Goal: Find specific page/section: Find specific page/section

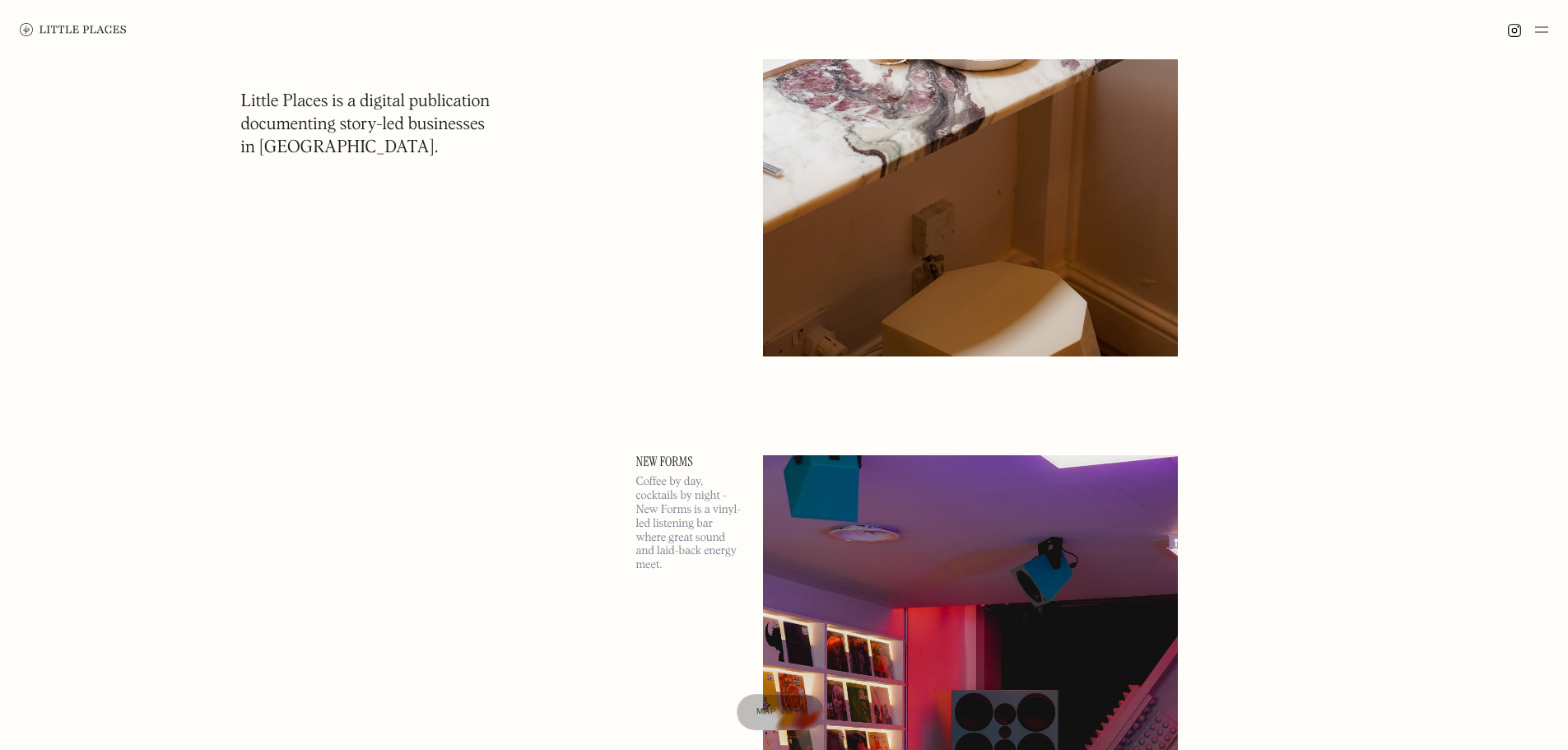
scroll to position [9134, 0]
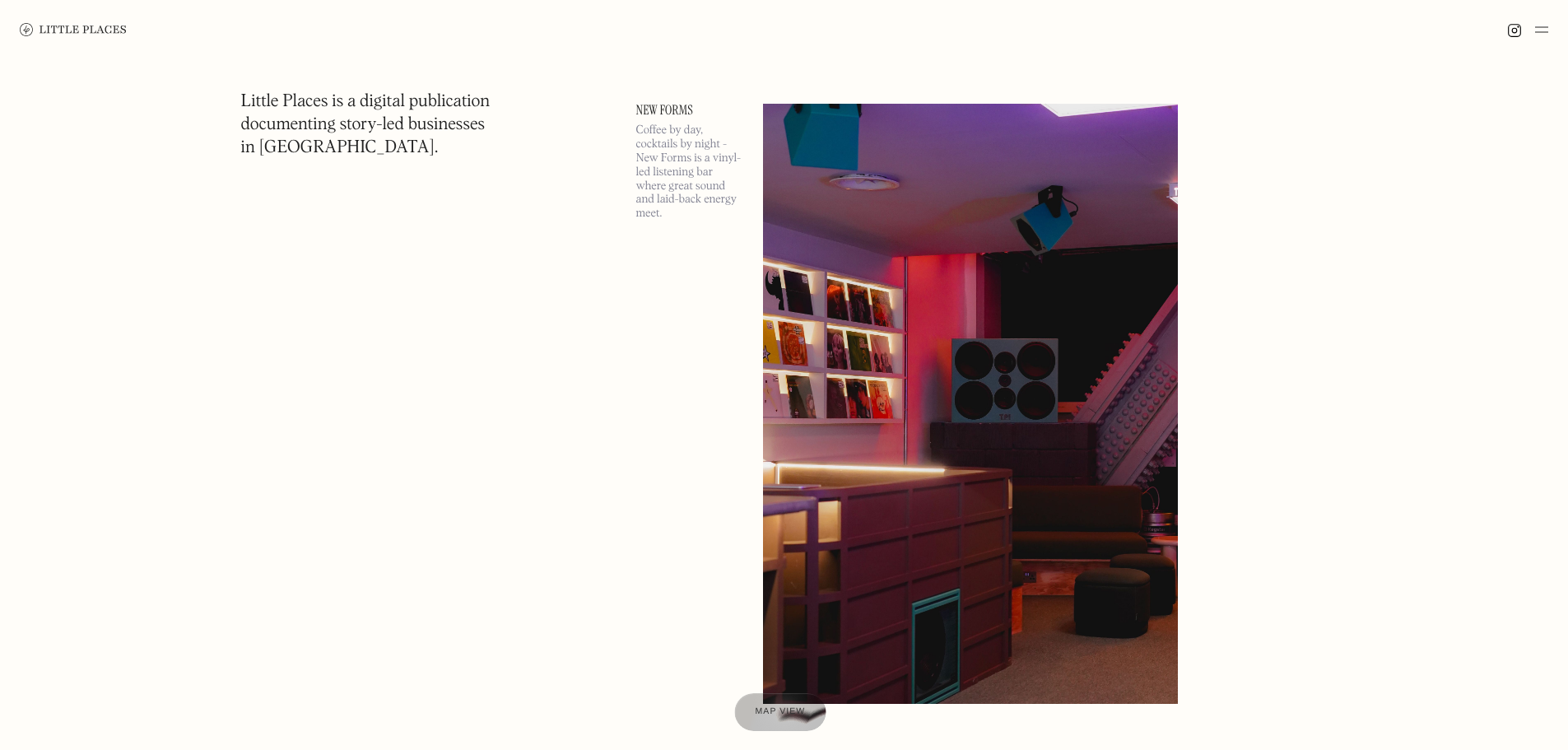
click at [783, 708] on span "Map view" at bounding box center [781, 712] width 51 height 10
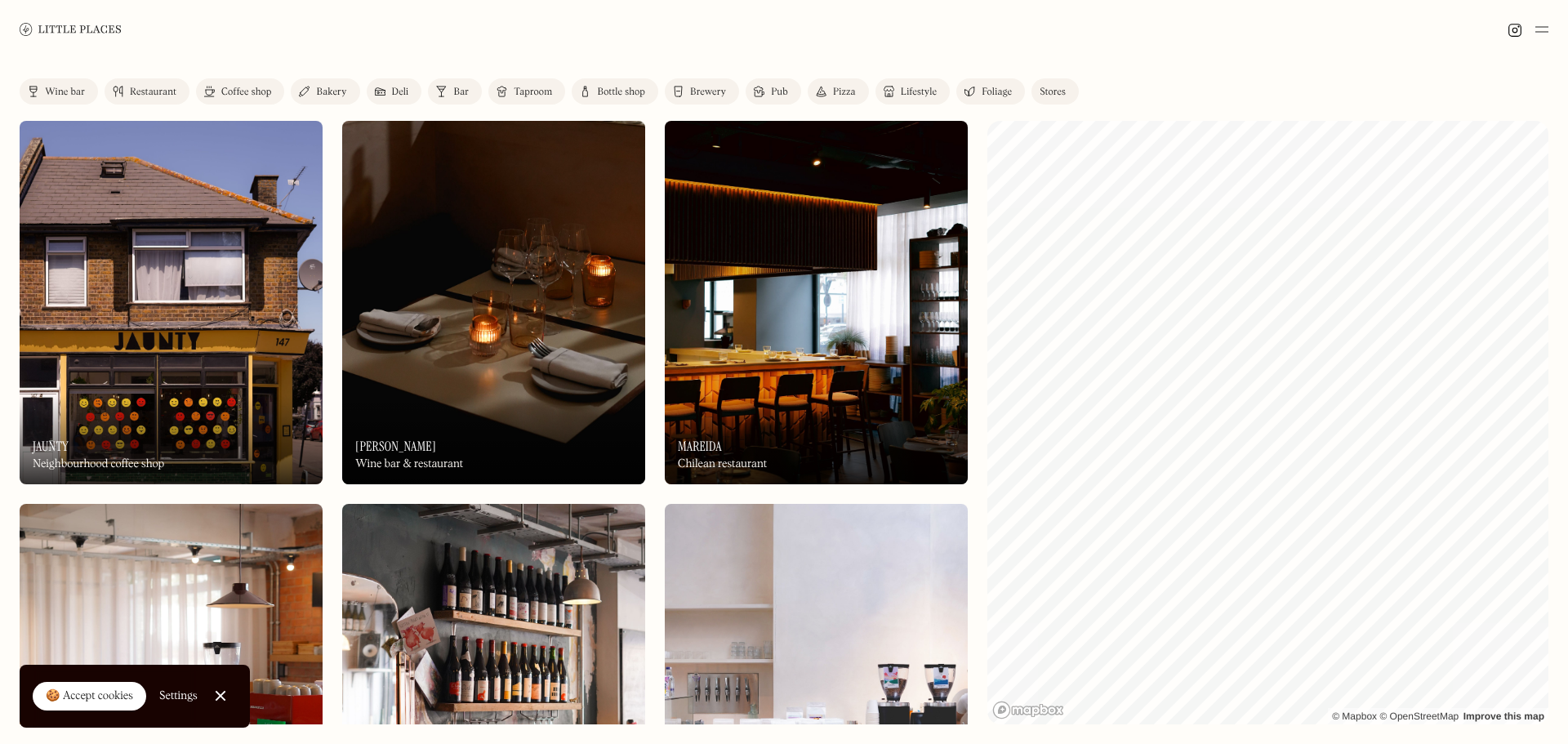
click at [565, 23] on div at bounding box center [784, 29] width 1568 height 59
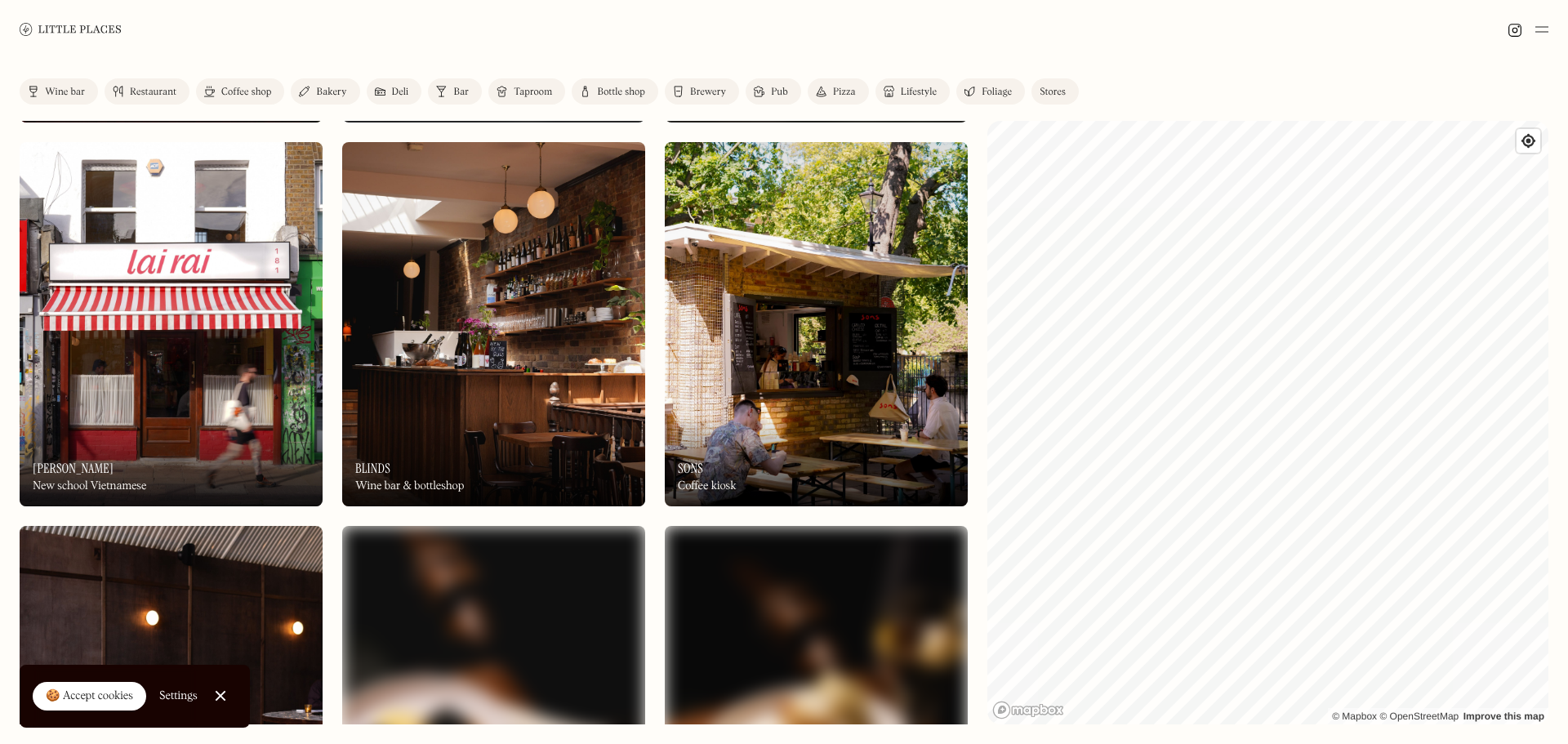
scroll to position [2530, 0]
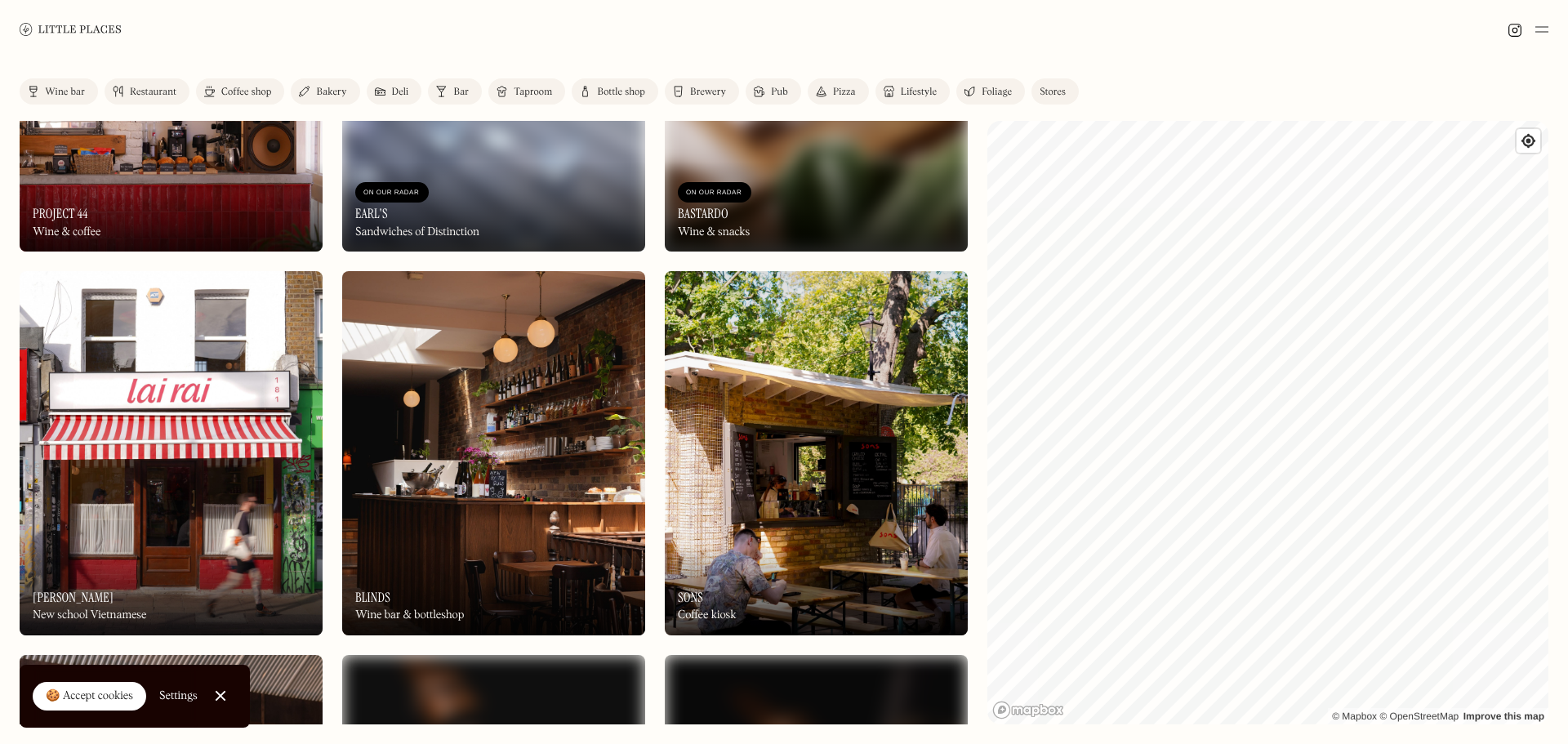
click at [834, 96] on div "Pizza" at bounding box center [845, 93] width 23 height 10
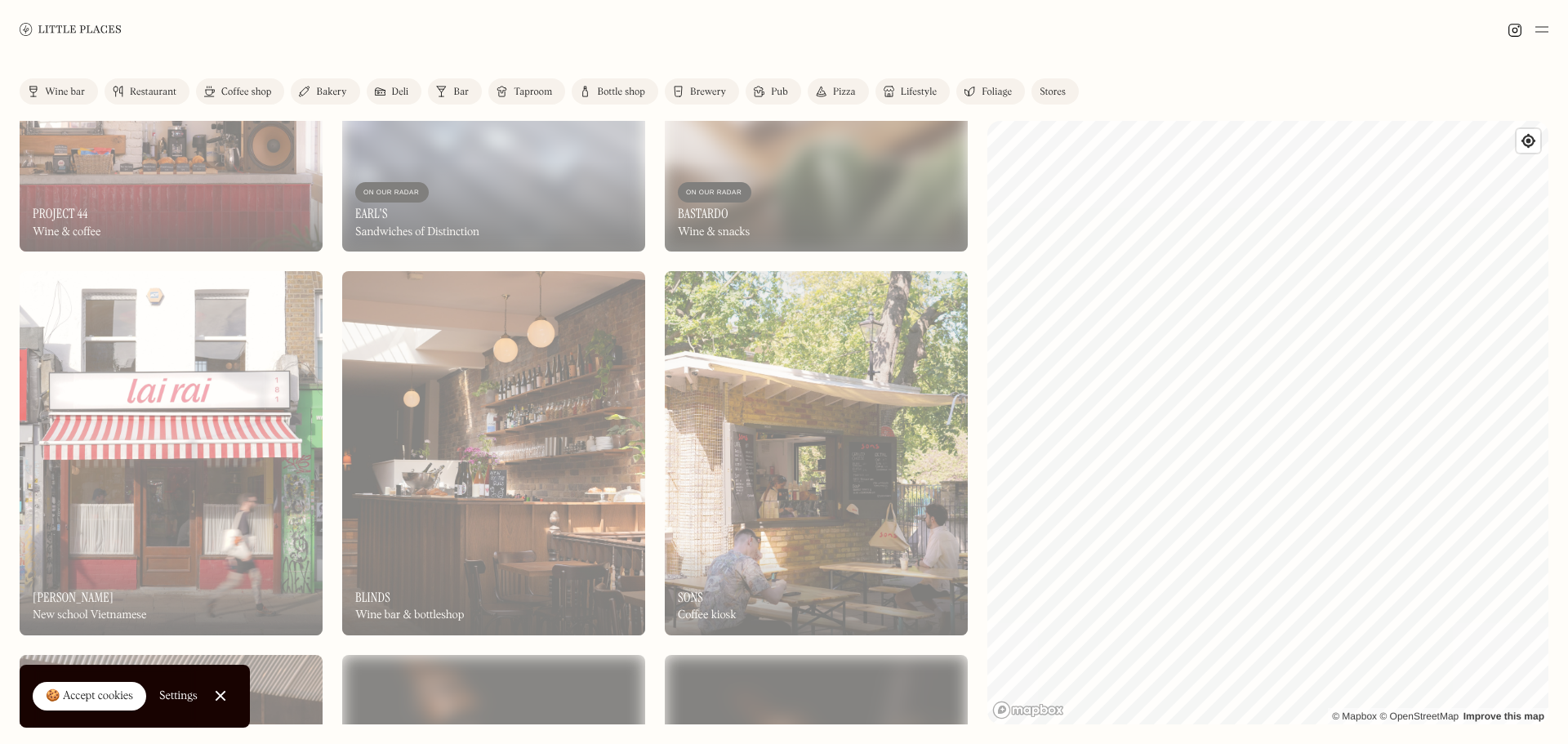
scroll to position [923, 0]
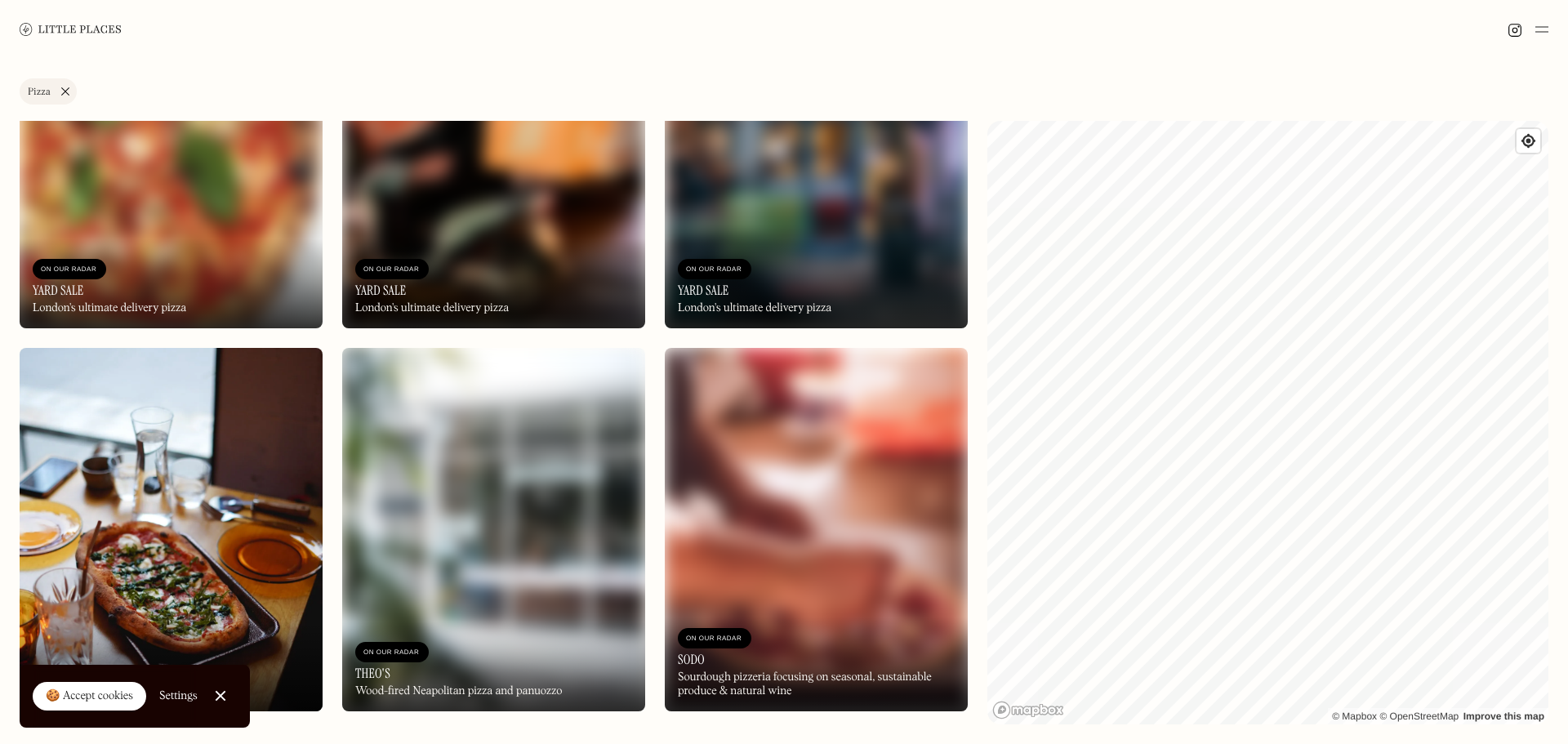
click at [64, 94] on link "Pizza" at bounding box center [47, 91] width 57 height 26
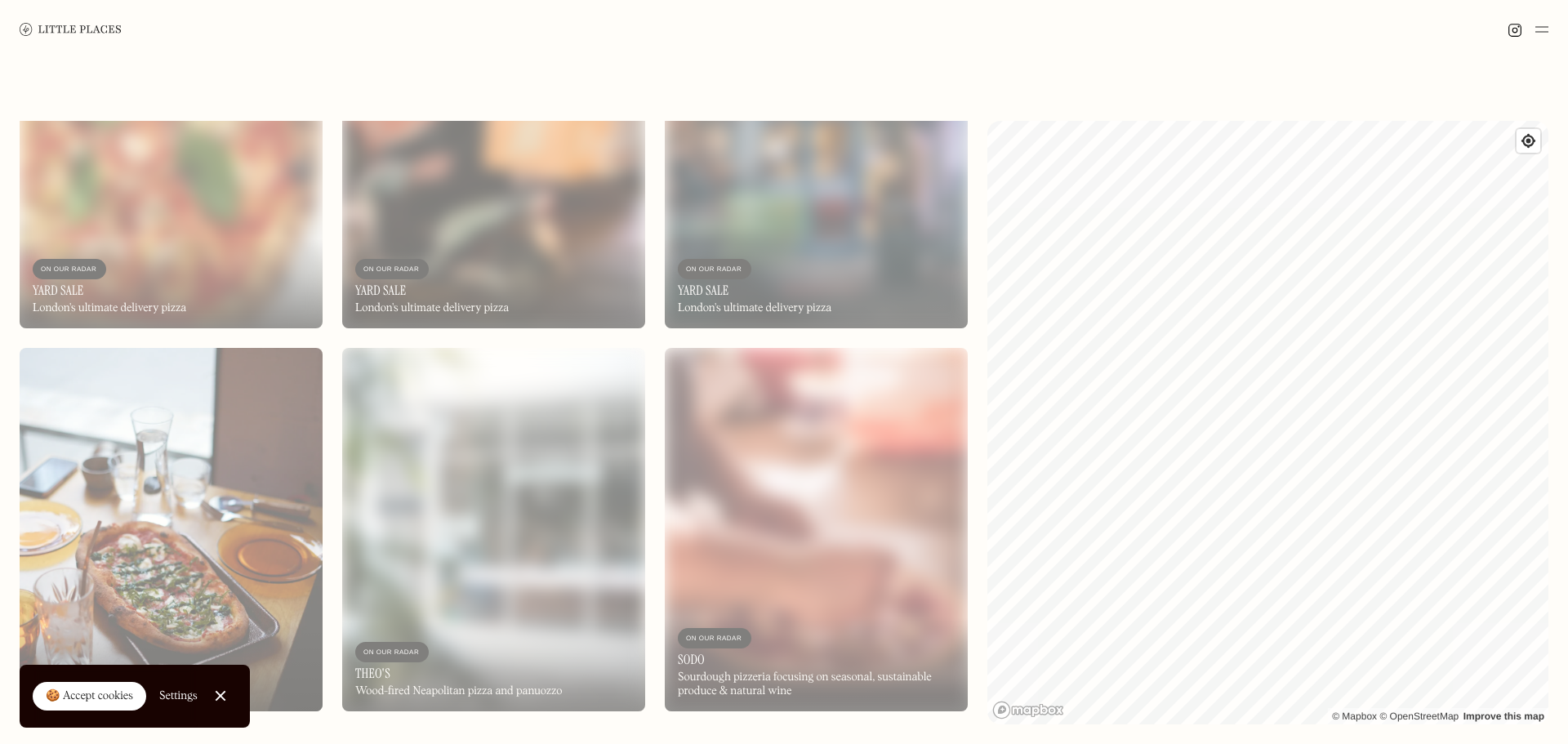
scroll to position [2530, 0]
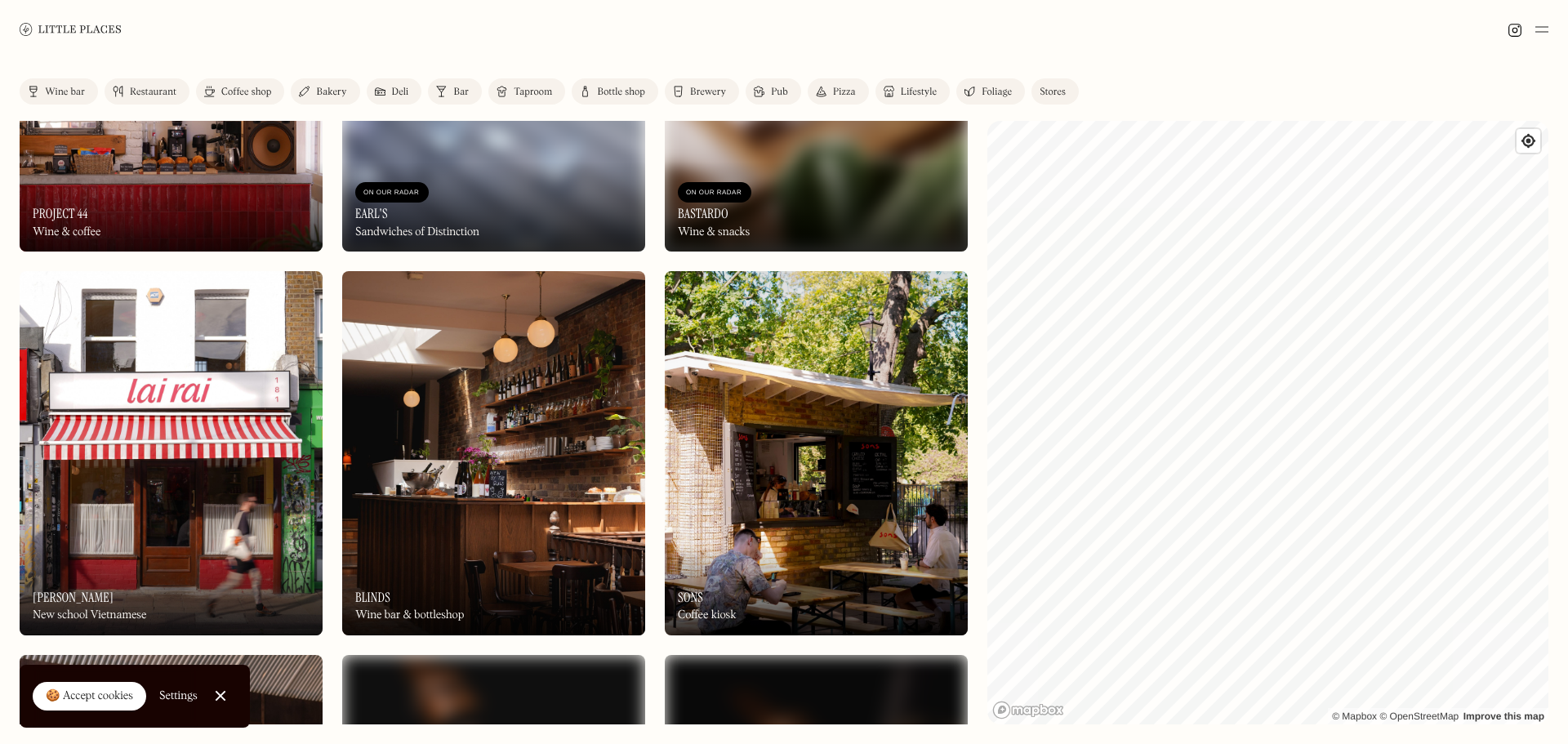
click at [75, 31] on img at bounding box center [70, 29] width 102 height 13
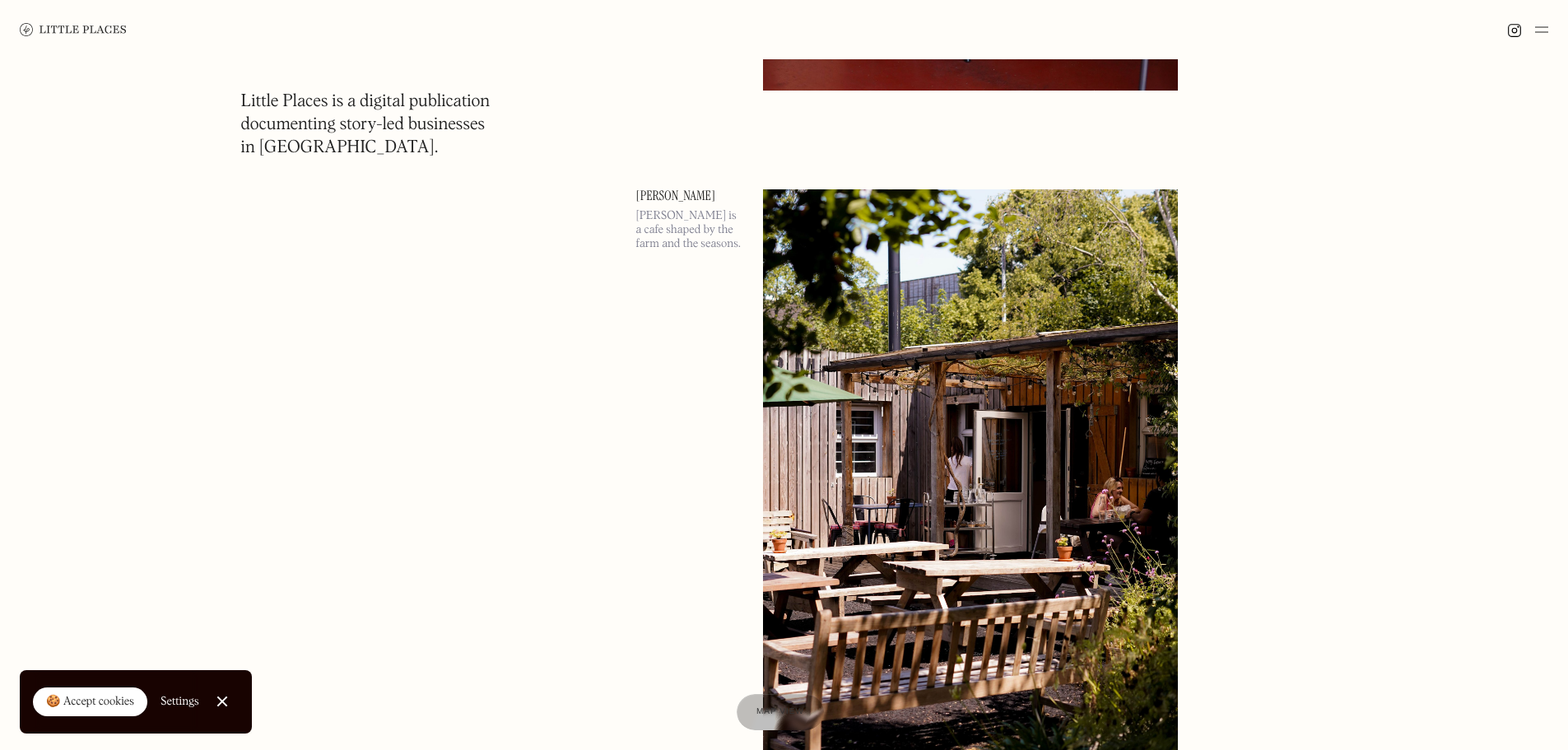
scroll to position [6418, 0]
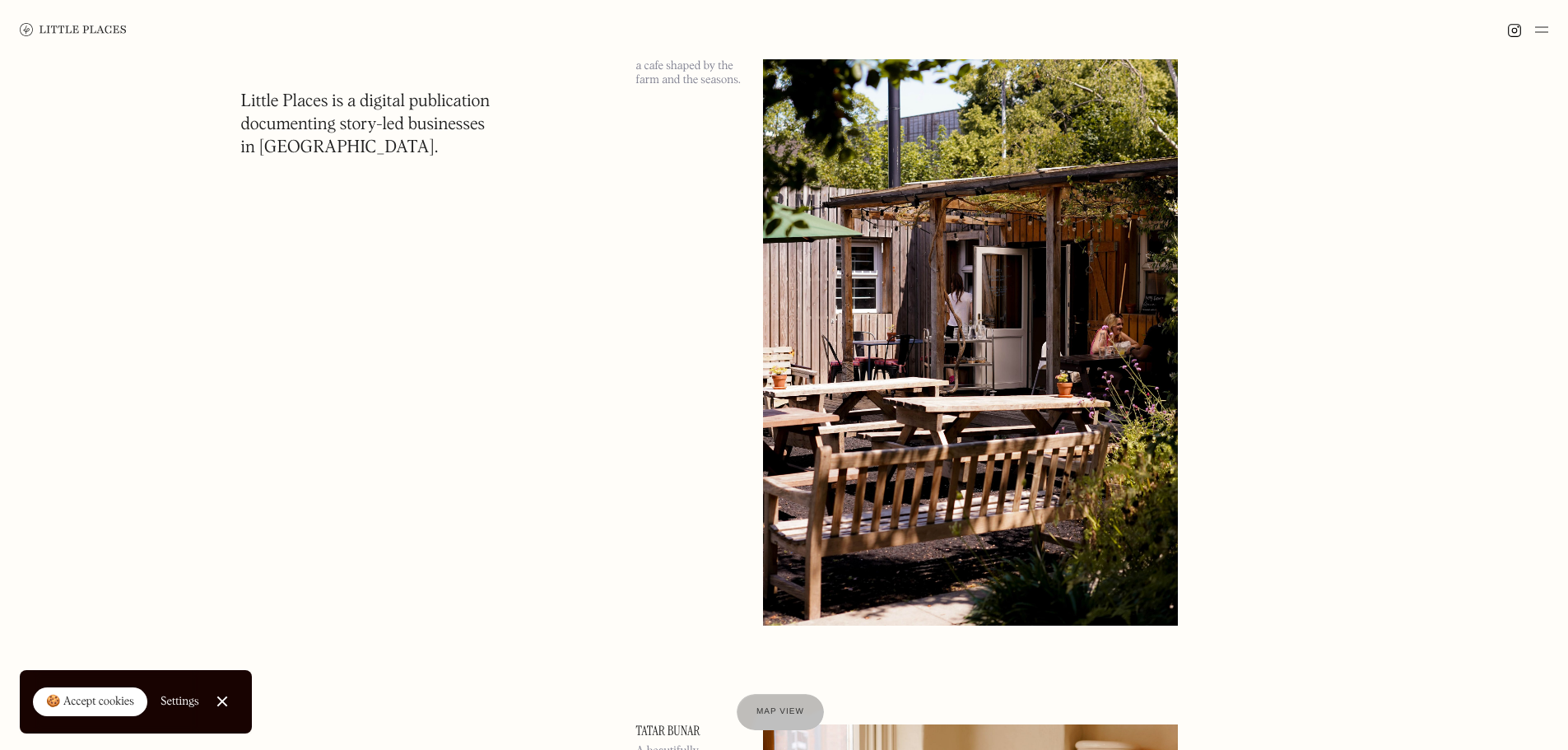
click at [227, 699] on div at bounding box center [221, 701] width 11 height 11
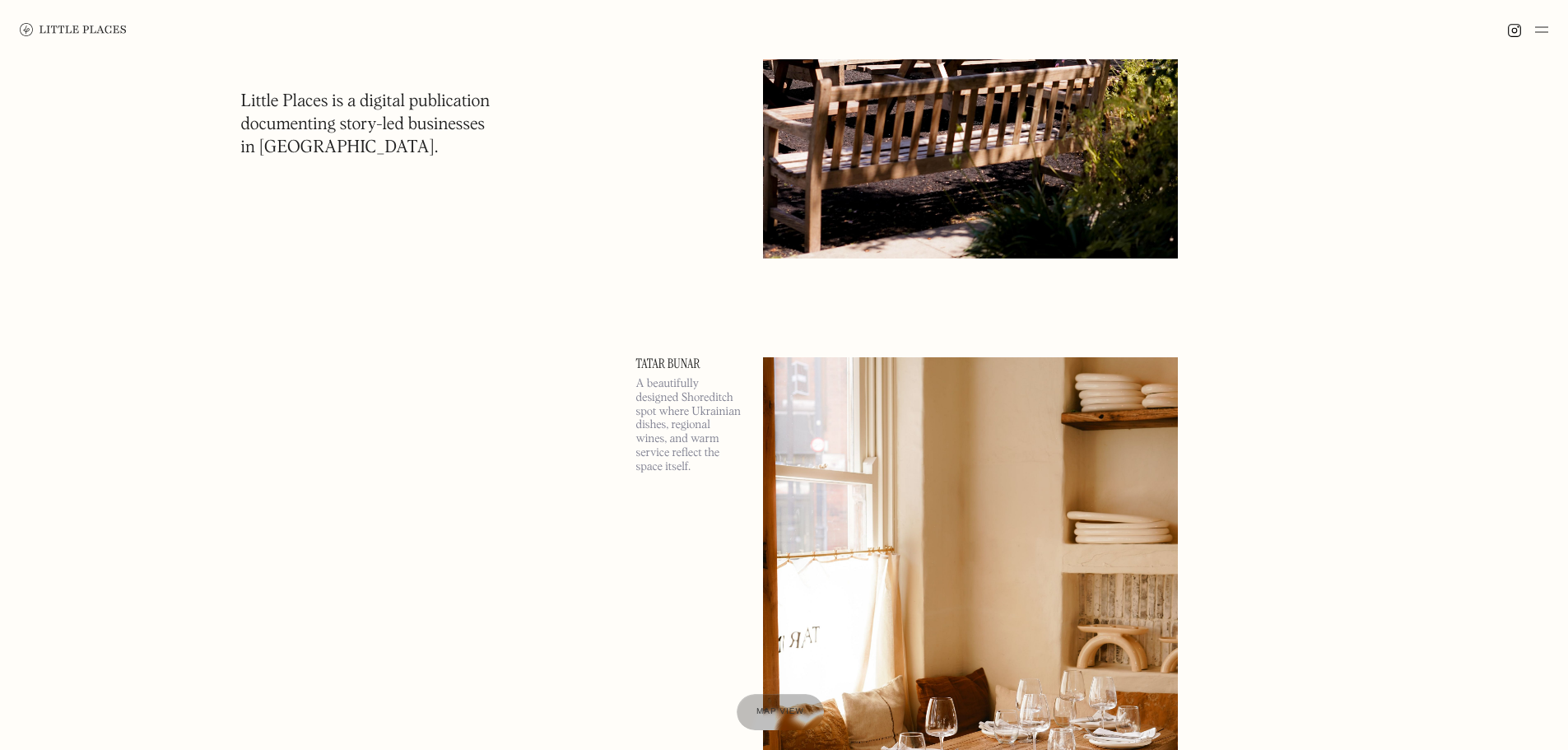
scroll to position [6830, 0]
